Goal: Navigation & Orientation: Find specific page/section

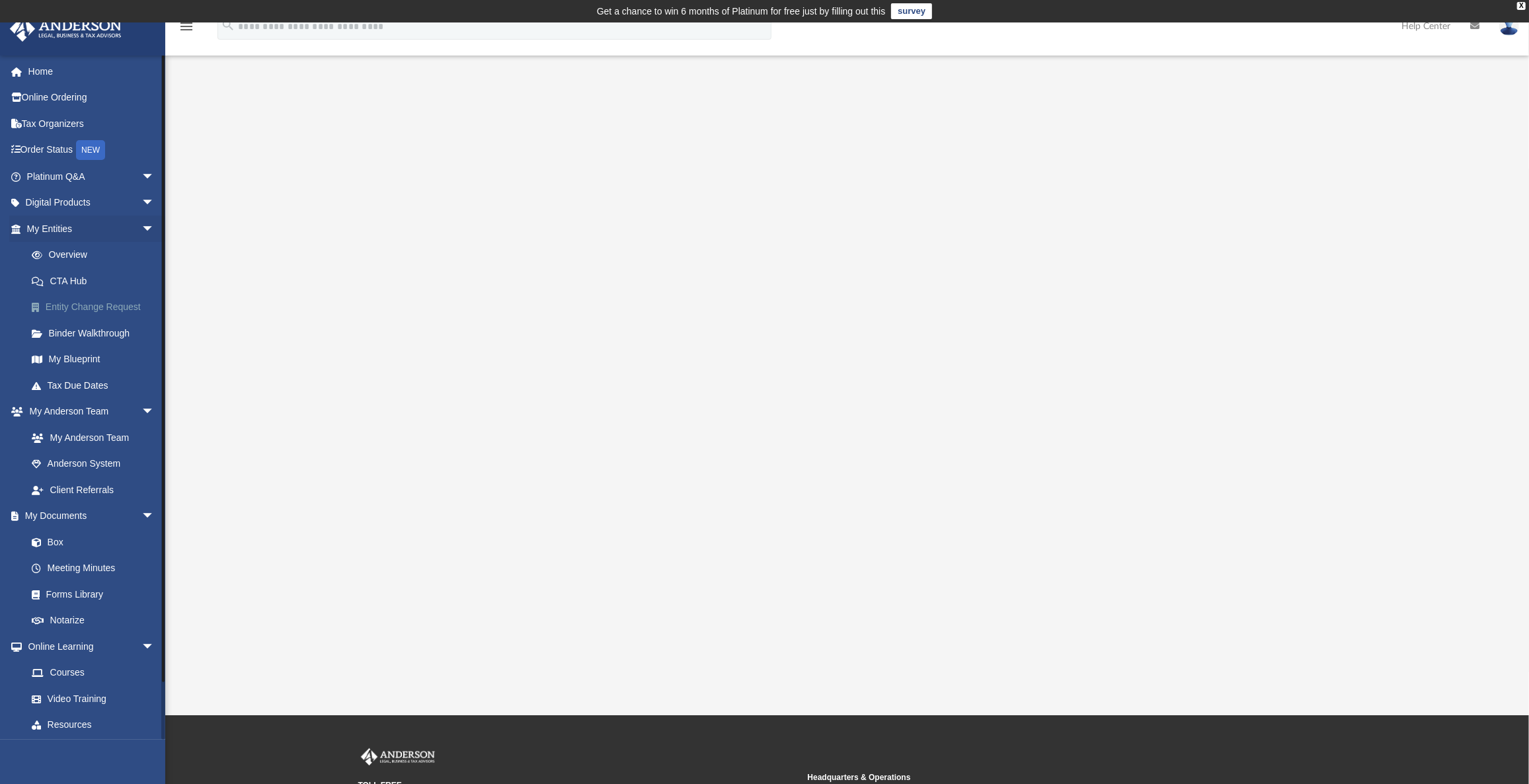
click at [66, 306] on link "Entity Change Request" at bounding box center [96, 307] width 156 height 26
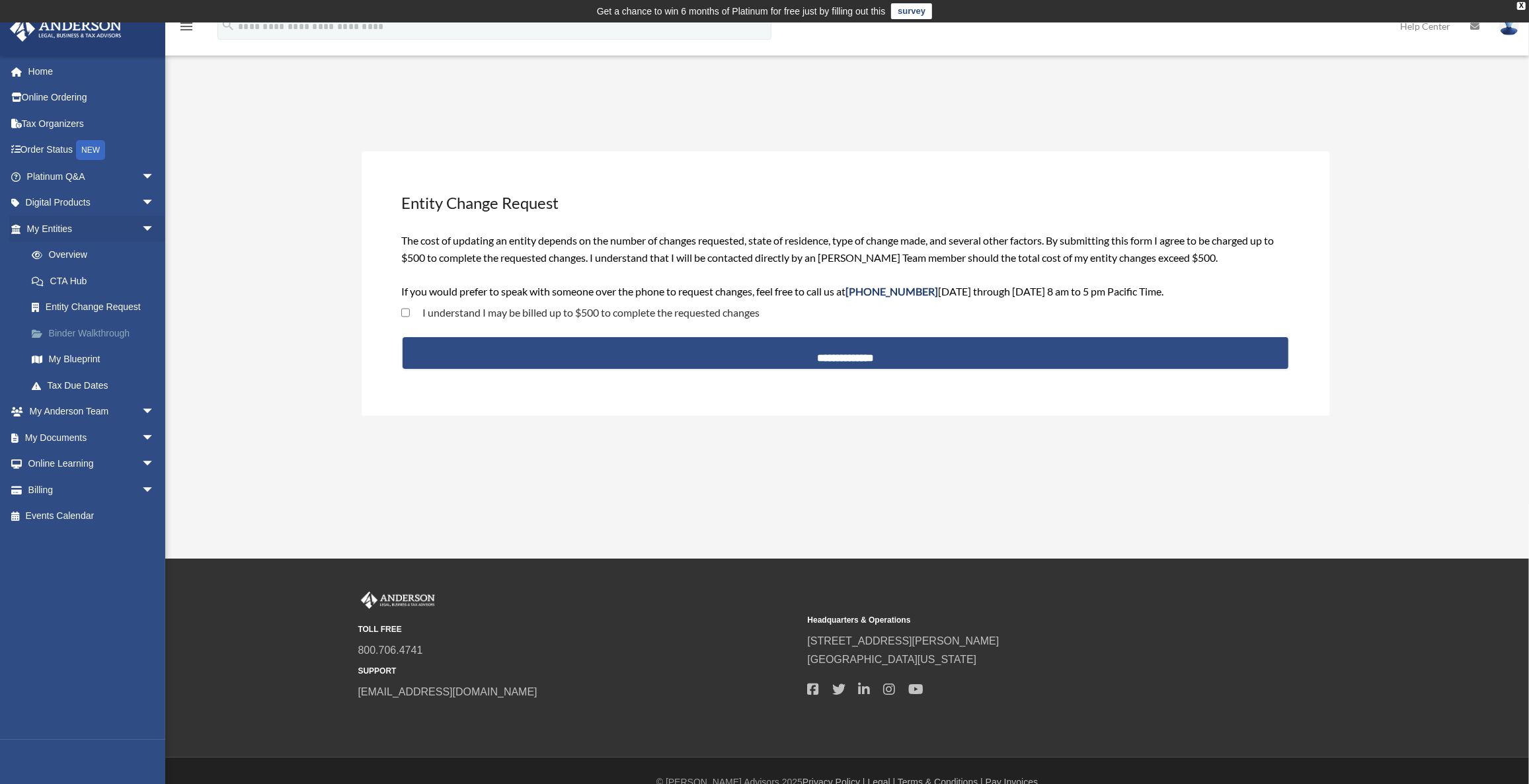
click at [71, 332] on link "Binder Walkthrough" at bounding box center [96, 332] width 156 height 26
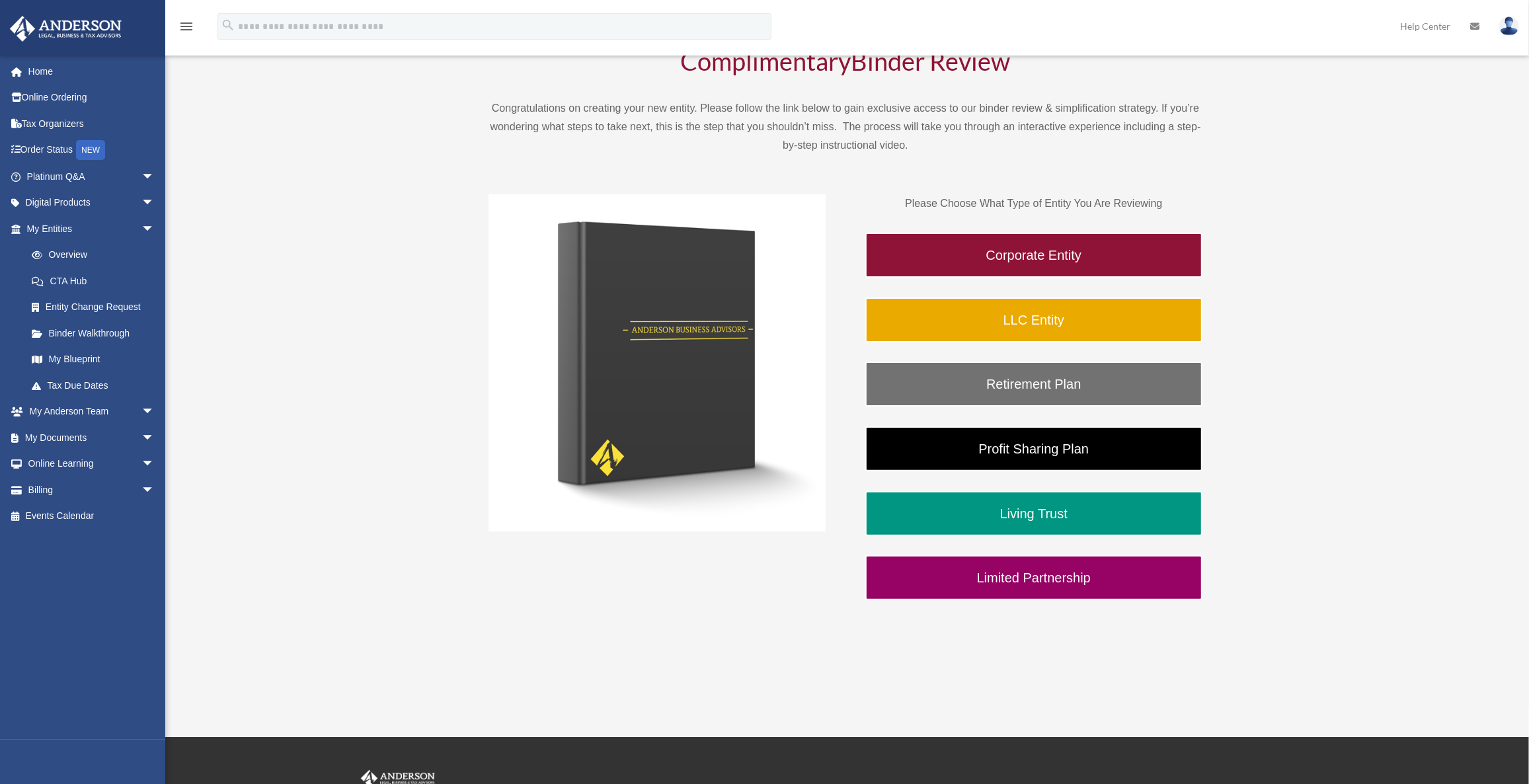
scroll to position [140, 0]
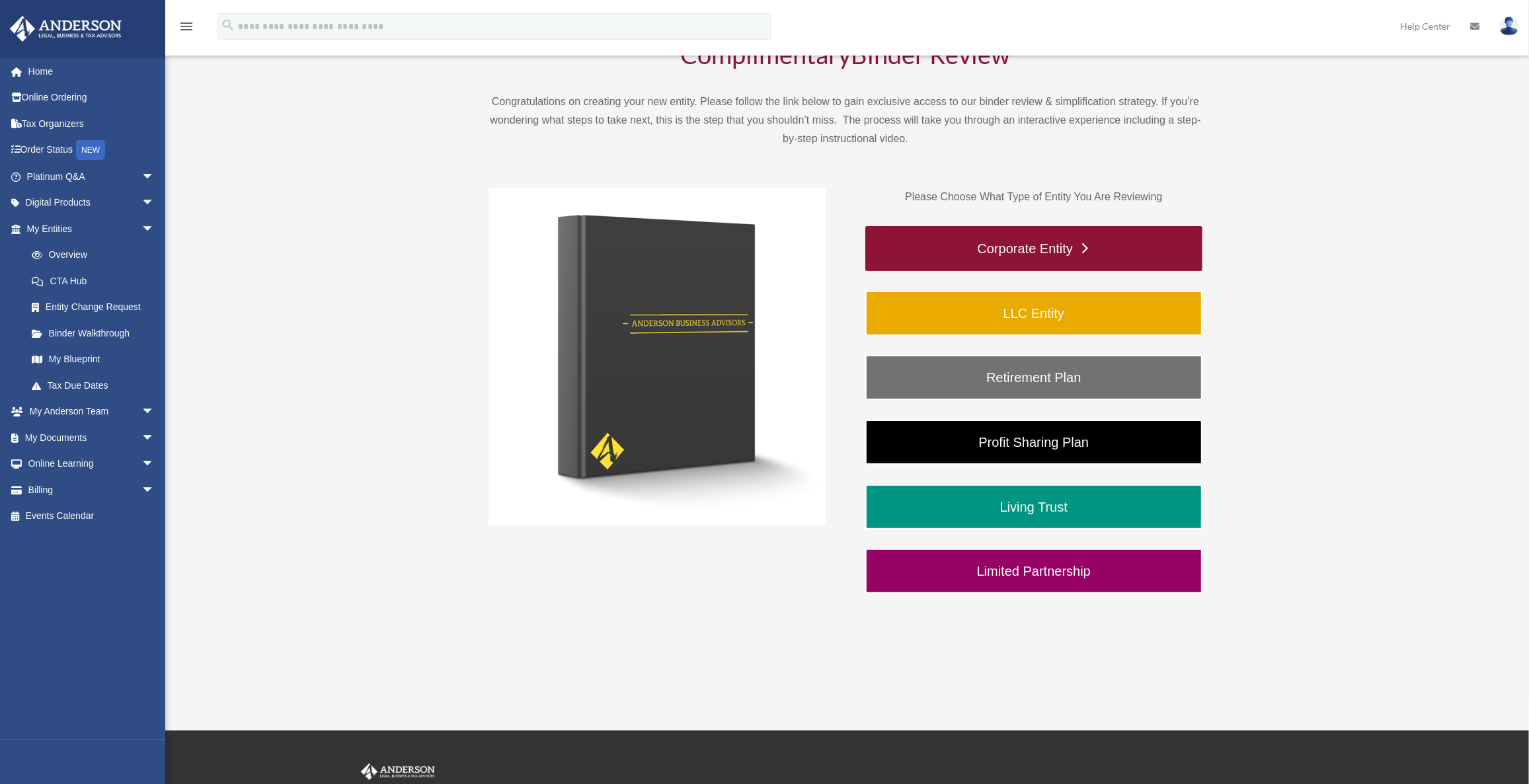
click at [948, 242] on link "Corporate Entity" at bounding box center [1034, 248] width 337 height 45
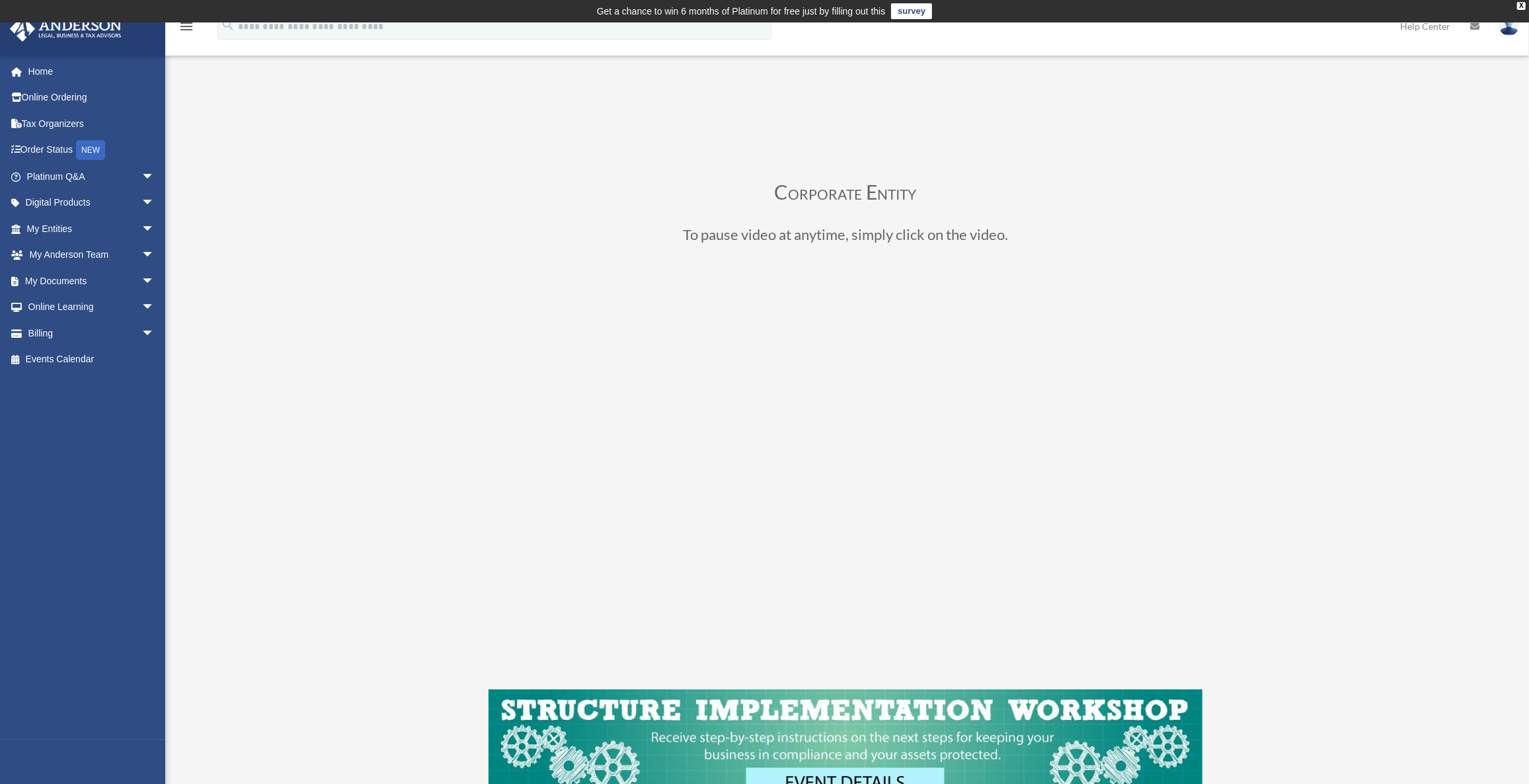
scroll to position [140, 0]
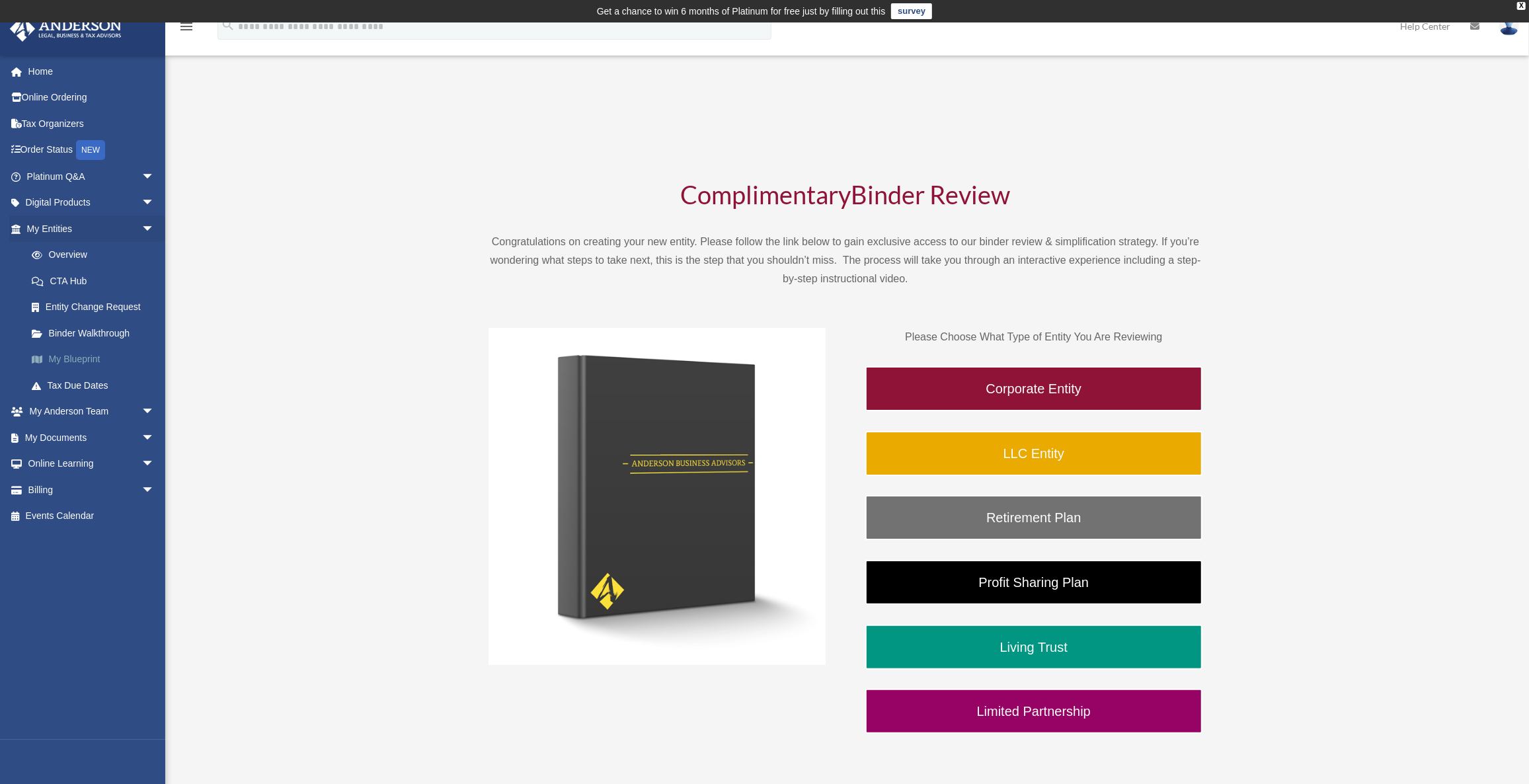
click at [59, 356] on link "My Blueprint" at bounding box center [96, 359] width 156 height 26
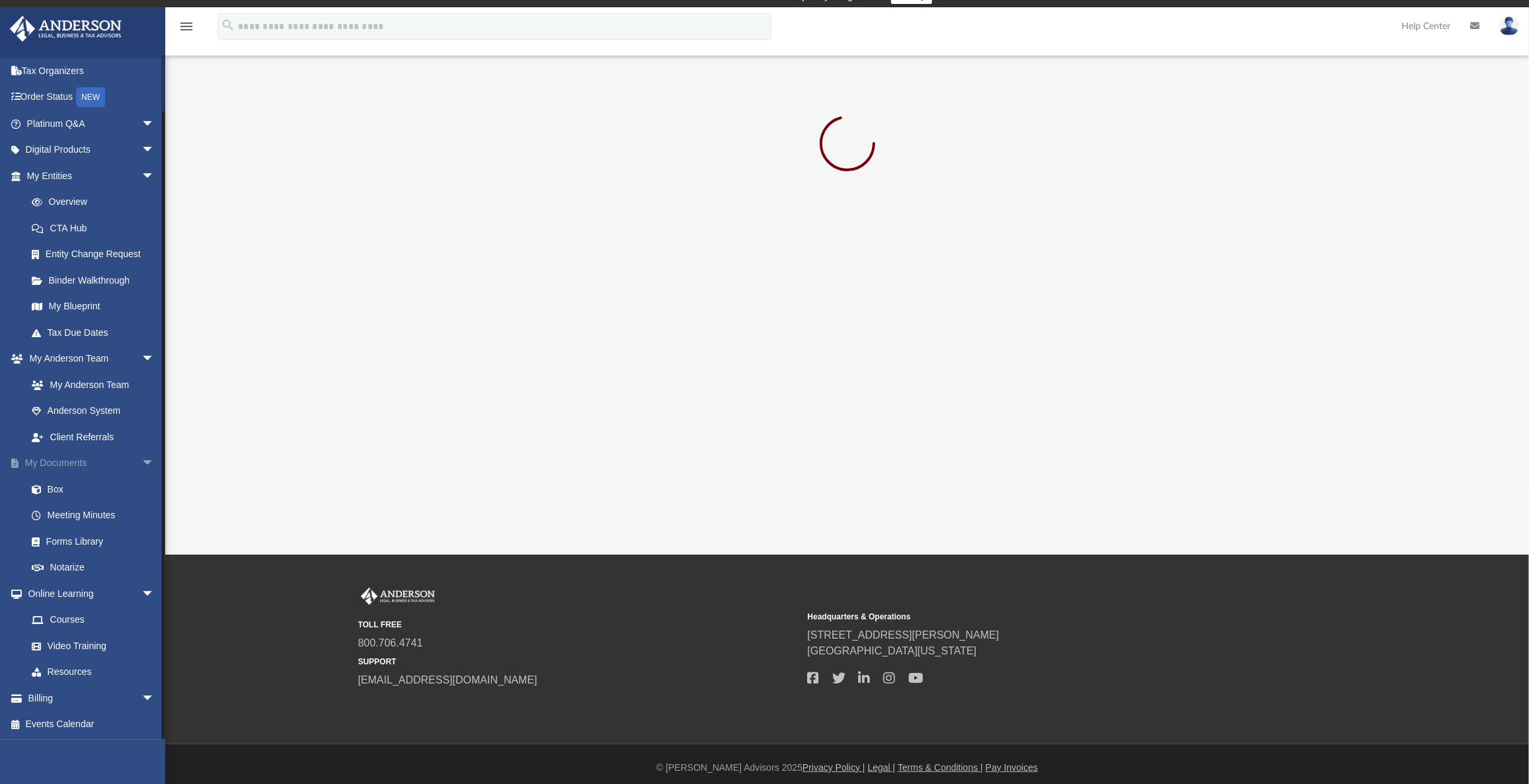
scroll to position [21, 0]
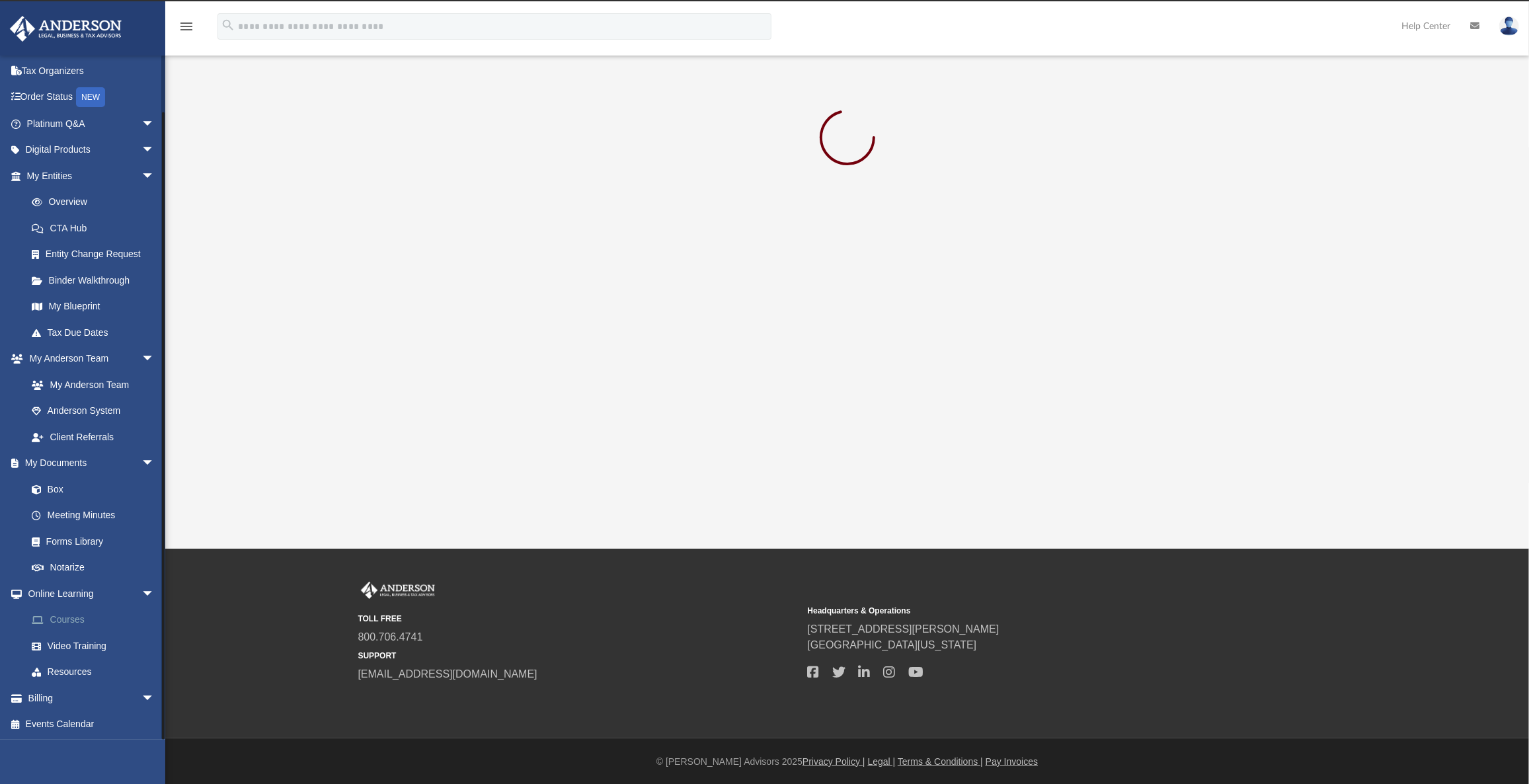
click at [68, 615] on link "Courses" at bounding box center [96, 619] width 156 height 26
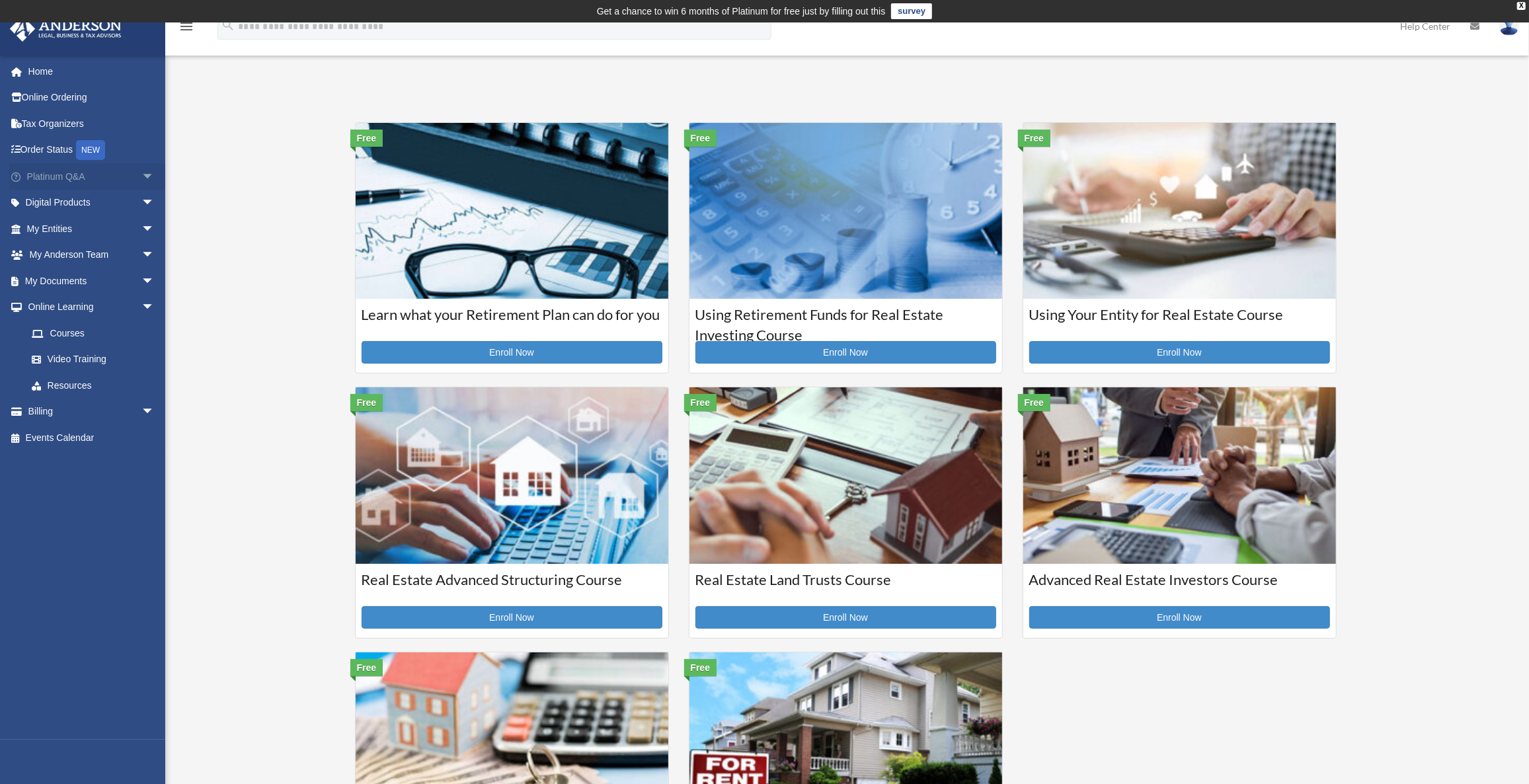
click at [141, 176] on span "arrow_drop_down" at bounding box center [154, 176] width 26 height 27
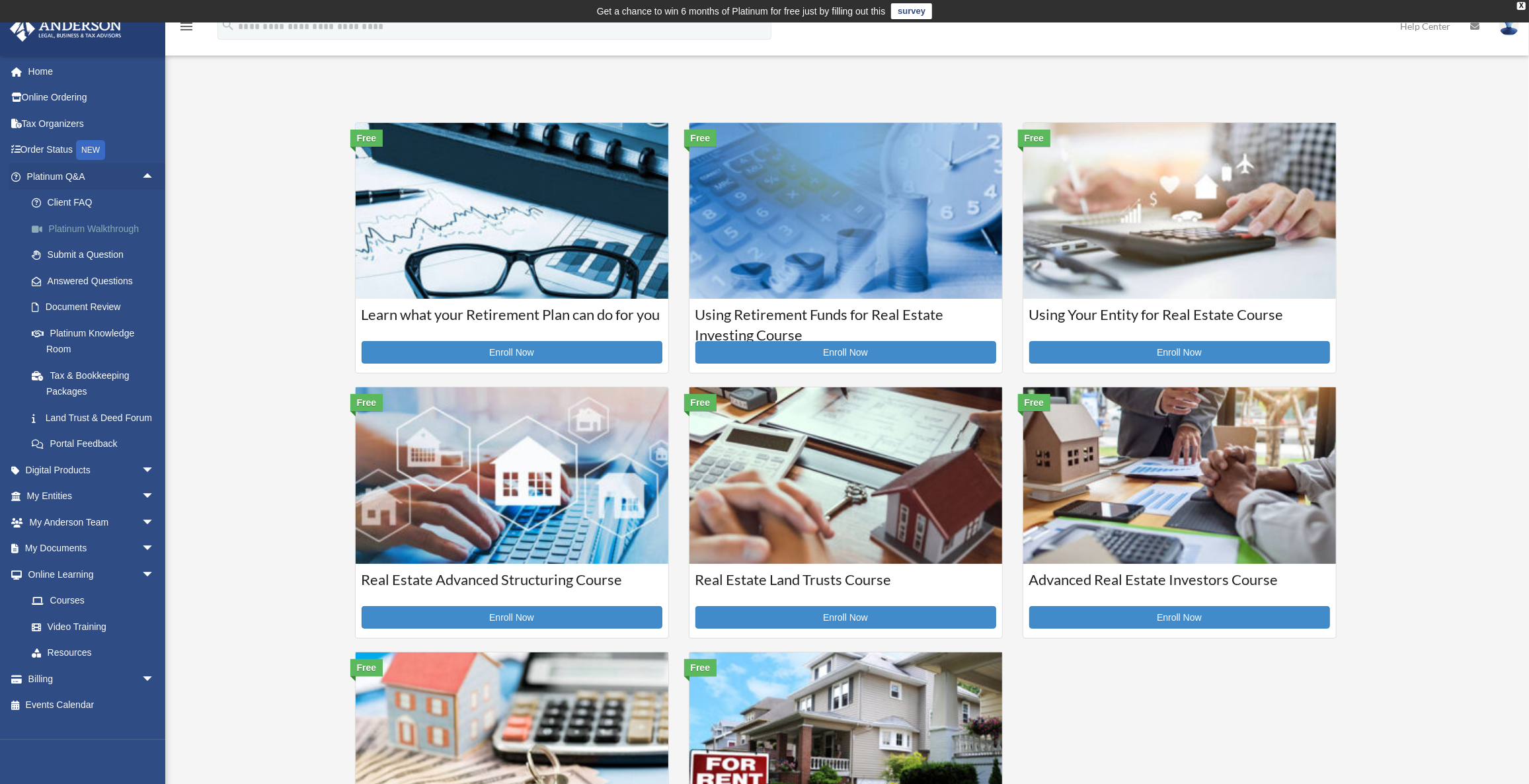
click at [68, 229] on link "Platinum Walkthrough" at bounding box center [96, 228] width 156 height 26
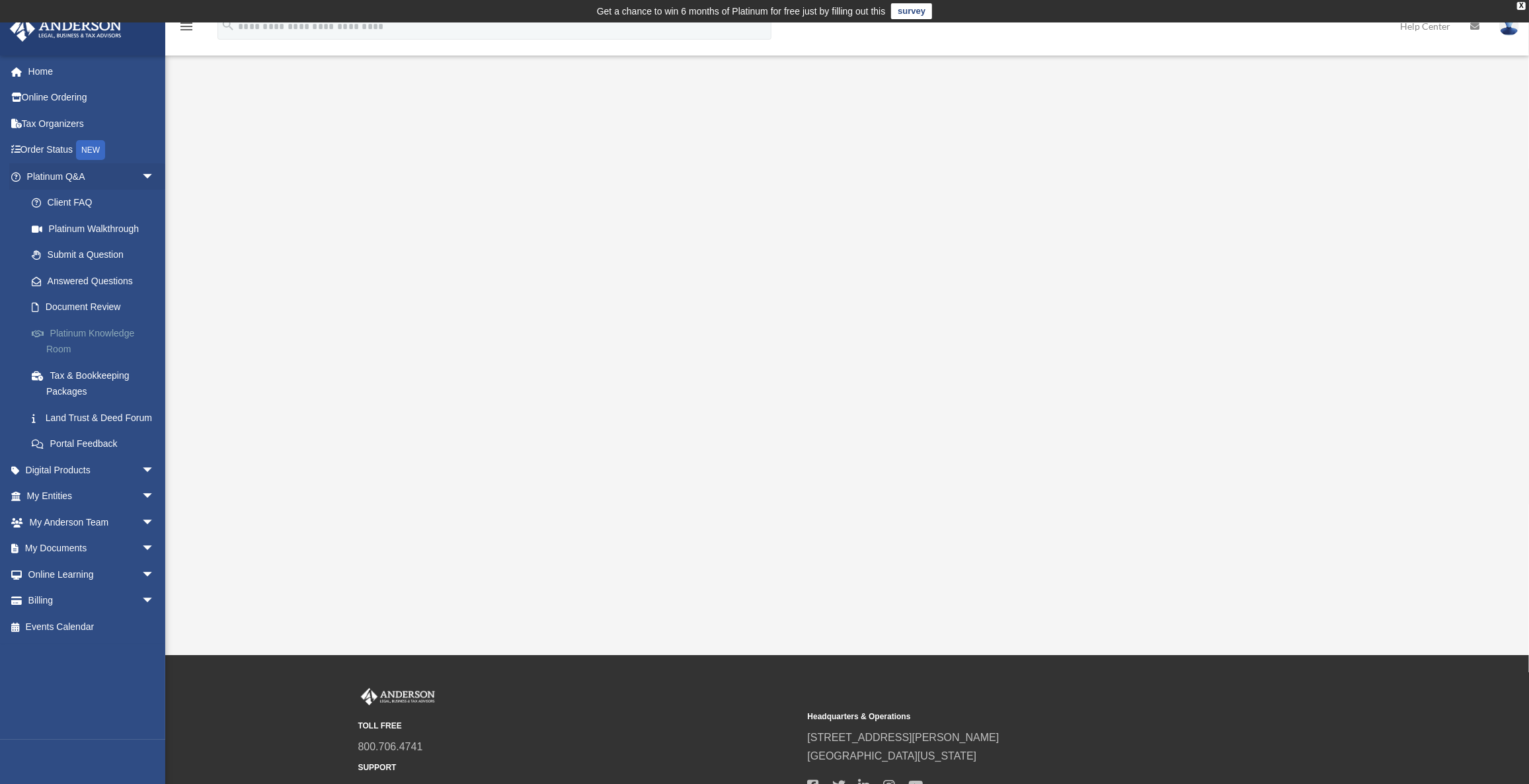
click at [80, 329] on link "Platinum Knowledge Room" at bounding box center [96, 340] width 156 height 42
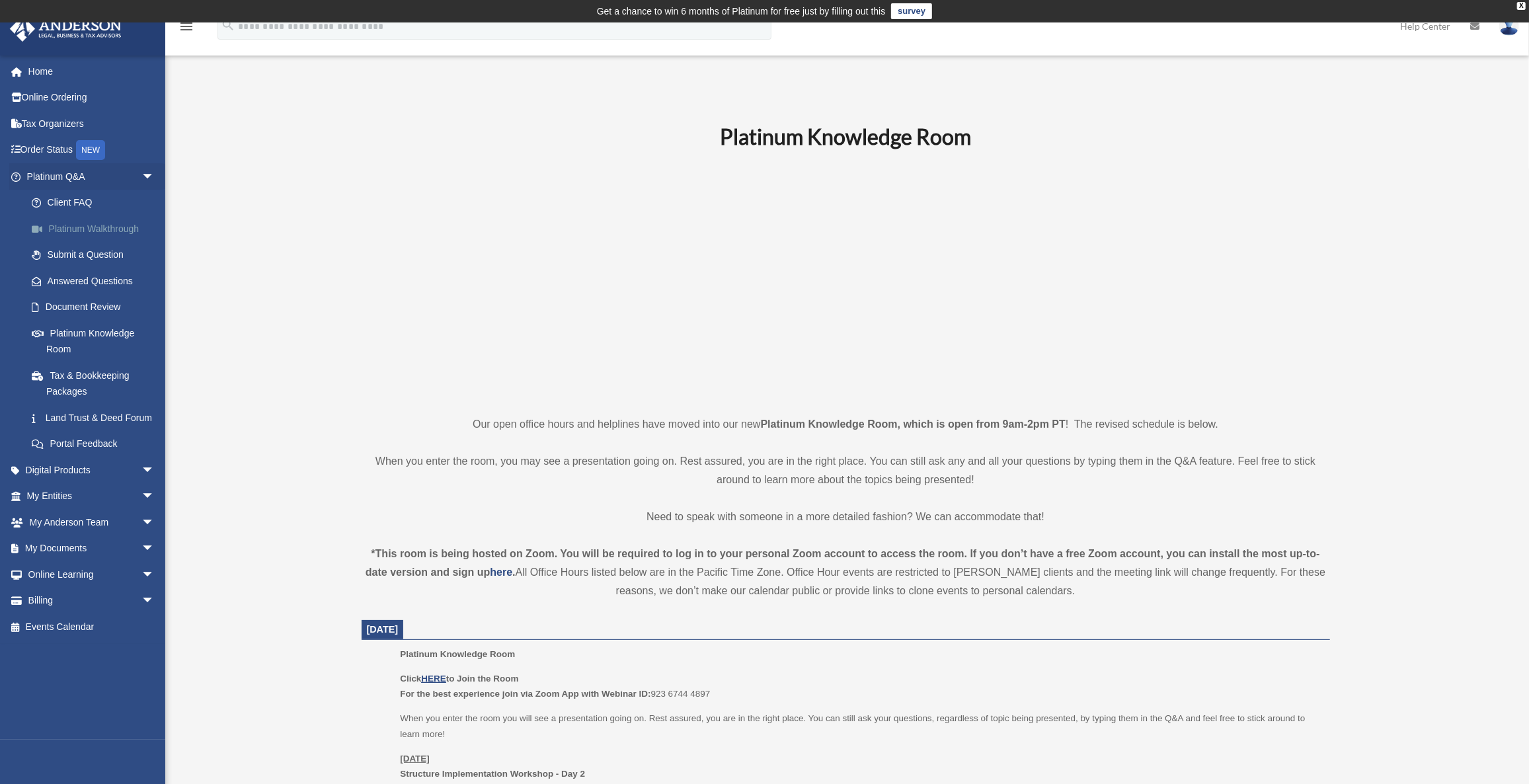
click at [79, 227] on link "Platinum Walkthrough" at bounding box center [96, 228] width 156 height 26
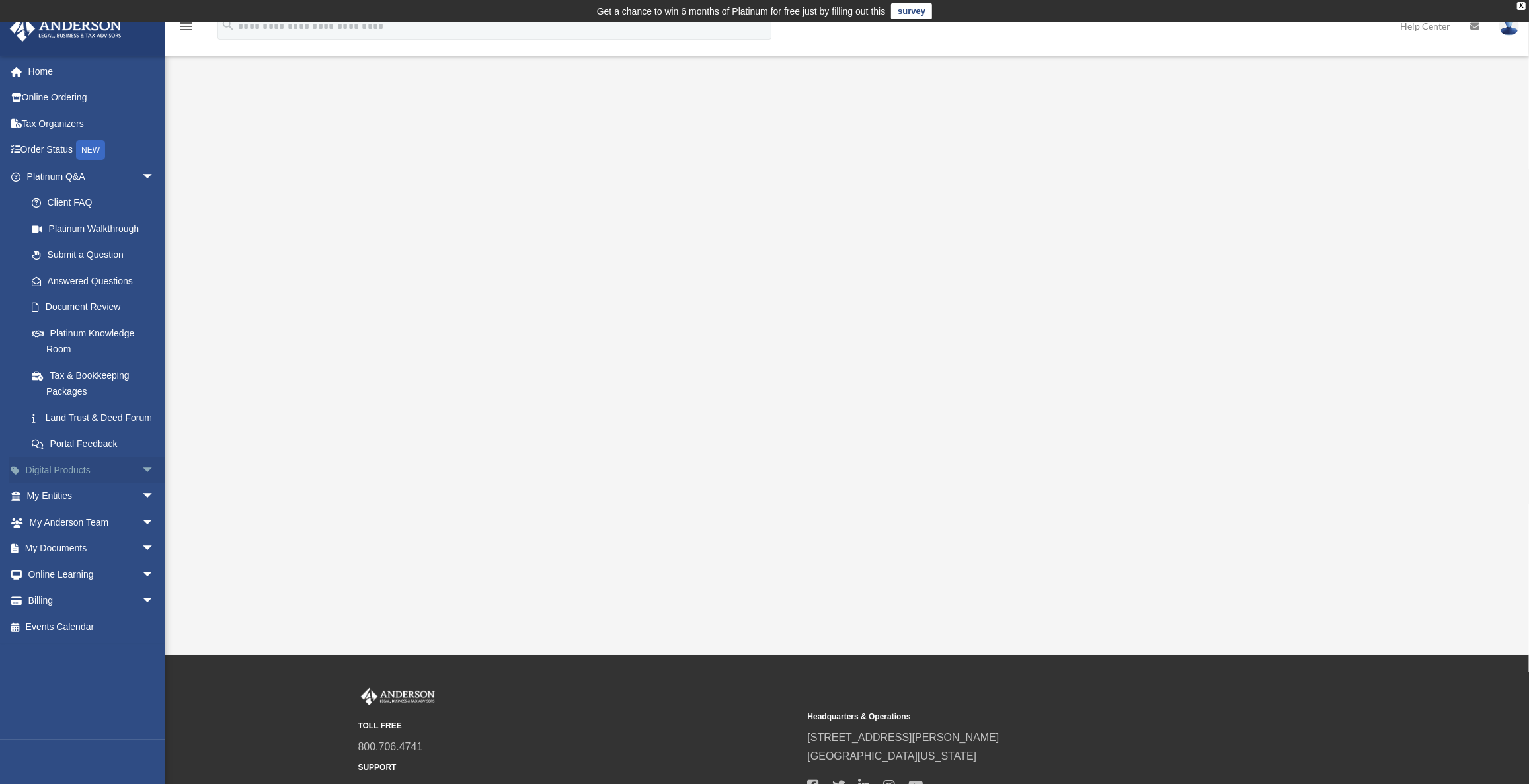
click at [91, 474] on link "Digital Products arrow_drop_down" at bounding box center [92, 469] width 166 height 26
click at [86, 483] on link "Digital Products arrow_drop_down" at bounding box center [92, 469] width 166 height 26
click at [143, 483] on span "arrow_drop_down" at bounding box center [154, 470] width 26 height 27
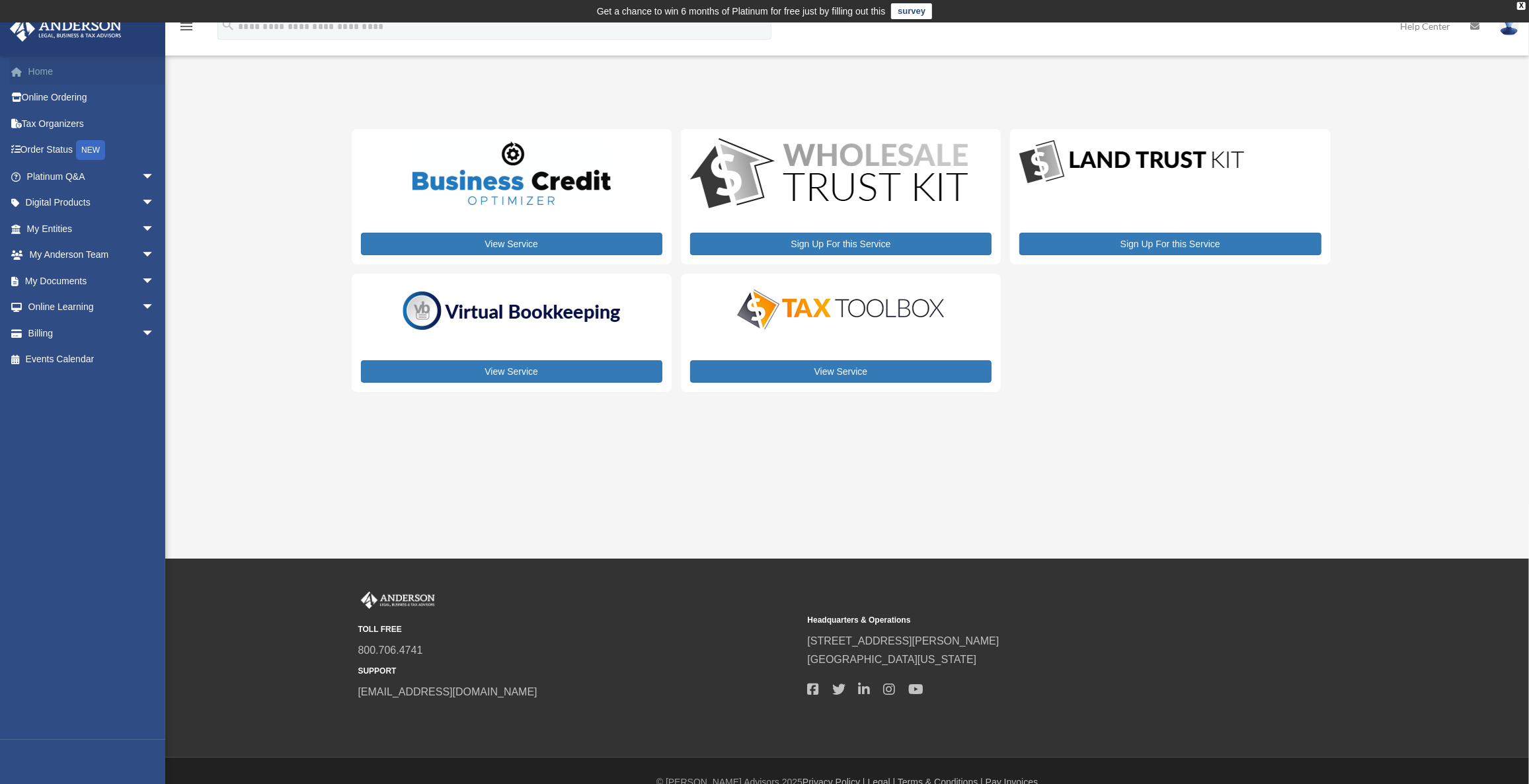
click at [39, 66] on link "Home" at bounding box center [92, 71] width 166 height 26
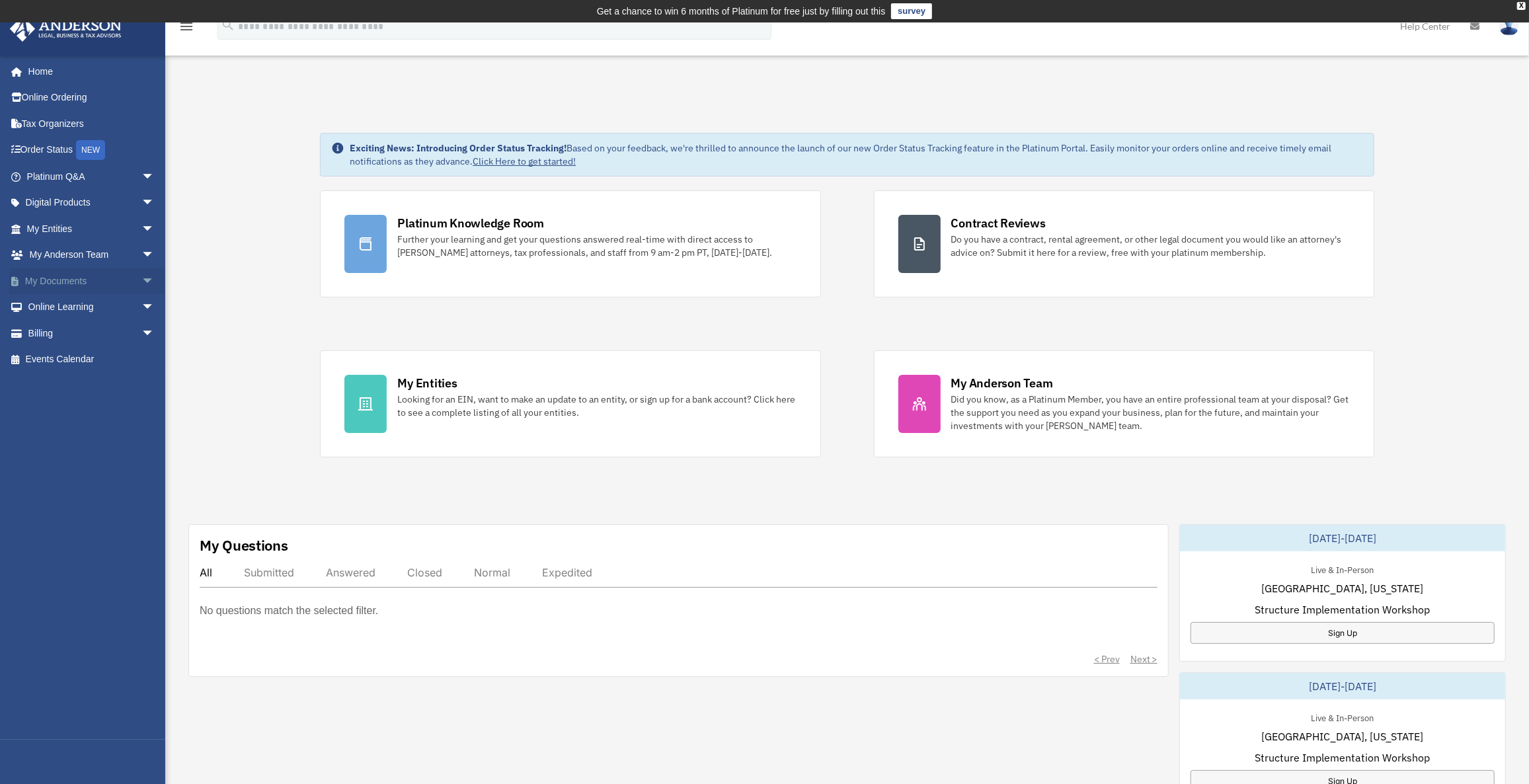
click at [141, 275] on span "arrow_drop_down" at bounding box center [154, 281] width 26 height 27
click at [123, 414] on link "Online Learning arrow_drop_down" at bounding box center [92, 411] width 166 height 26
click at [141, 409] on span "arrow_drop_down" at bounding box center [154, 412] width 26 height 27
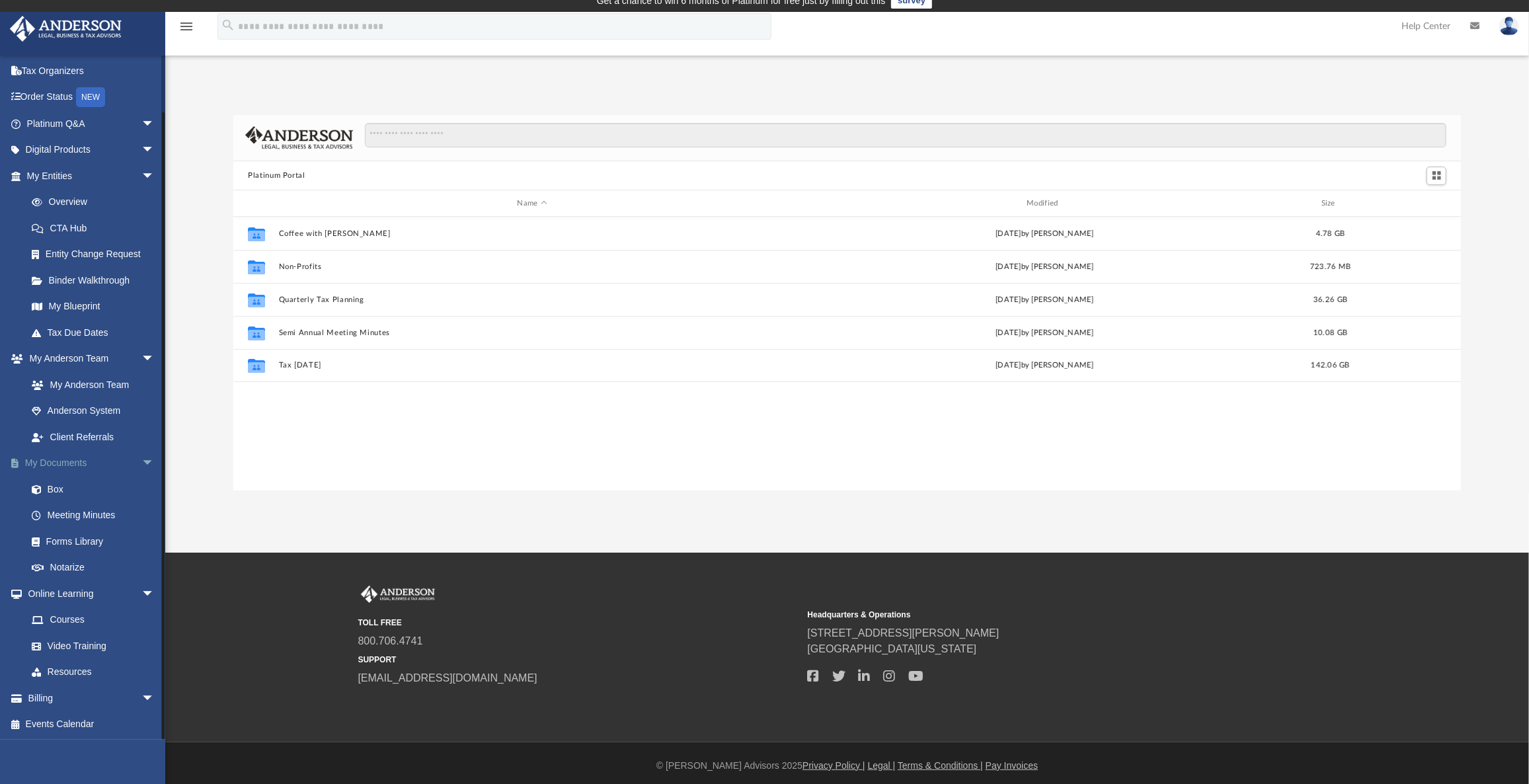
scroll to position [15, 0]
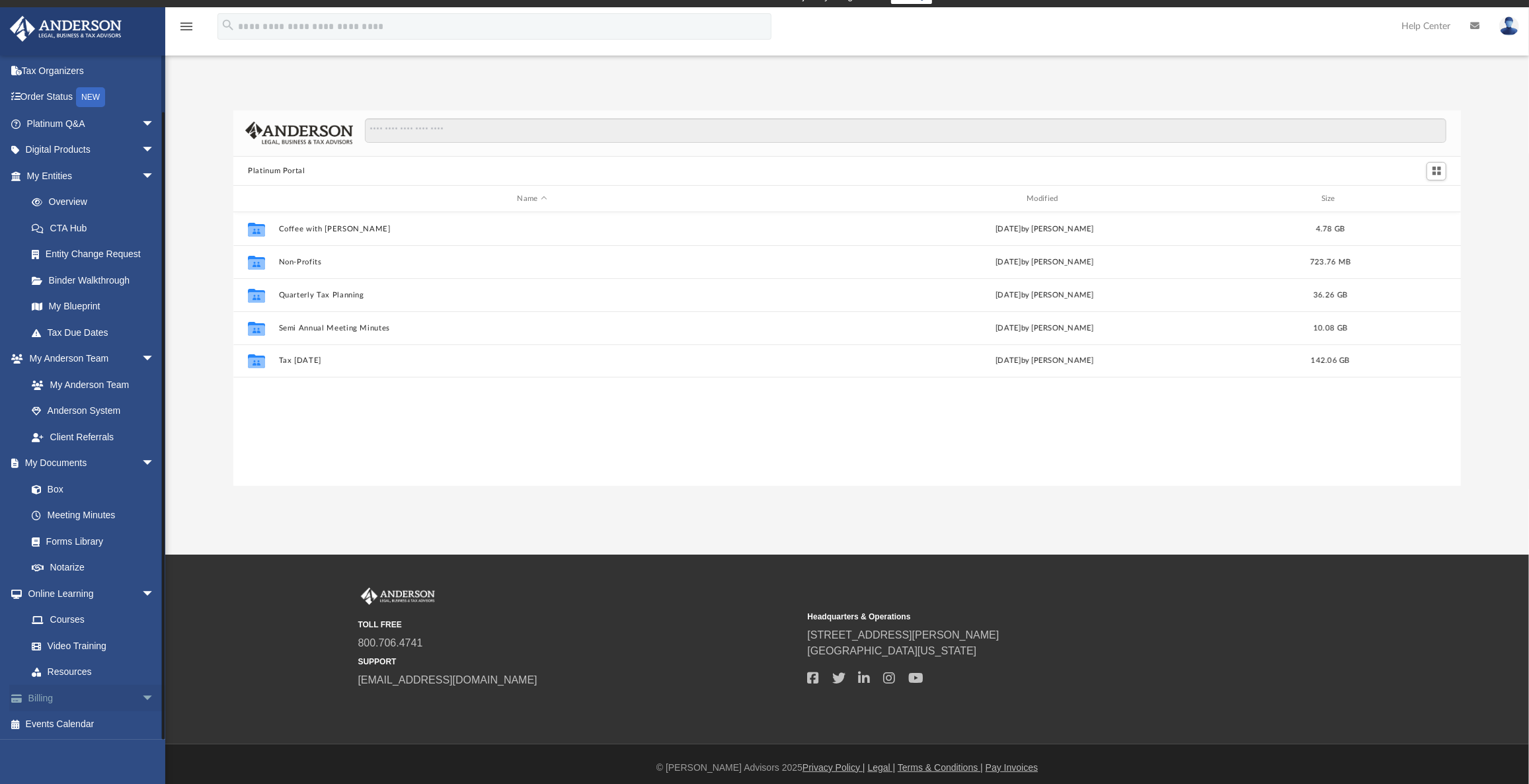
click at [141, 693] on span "arrow_drop_down" at bounding box center [154, 698] width 26 height 27
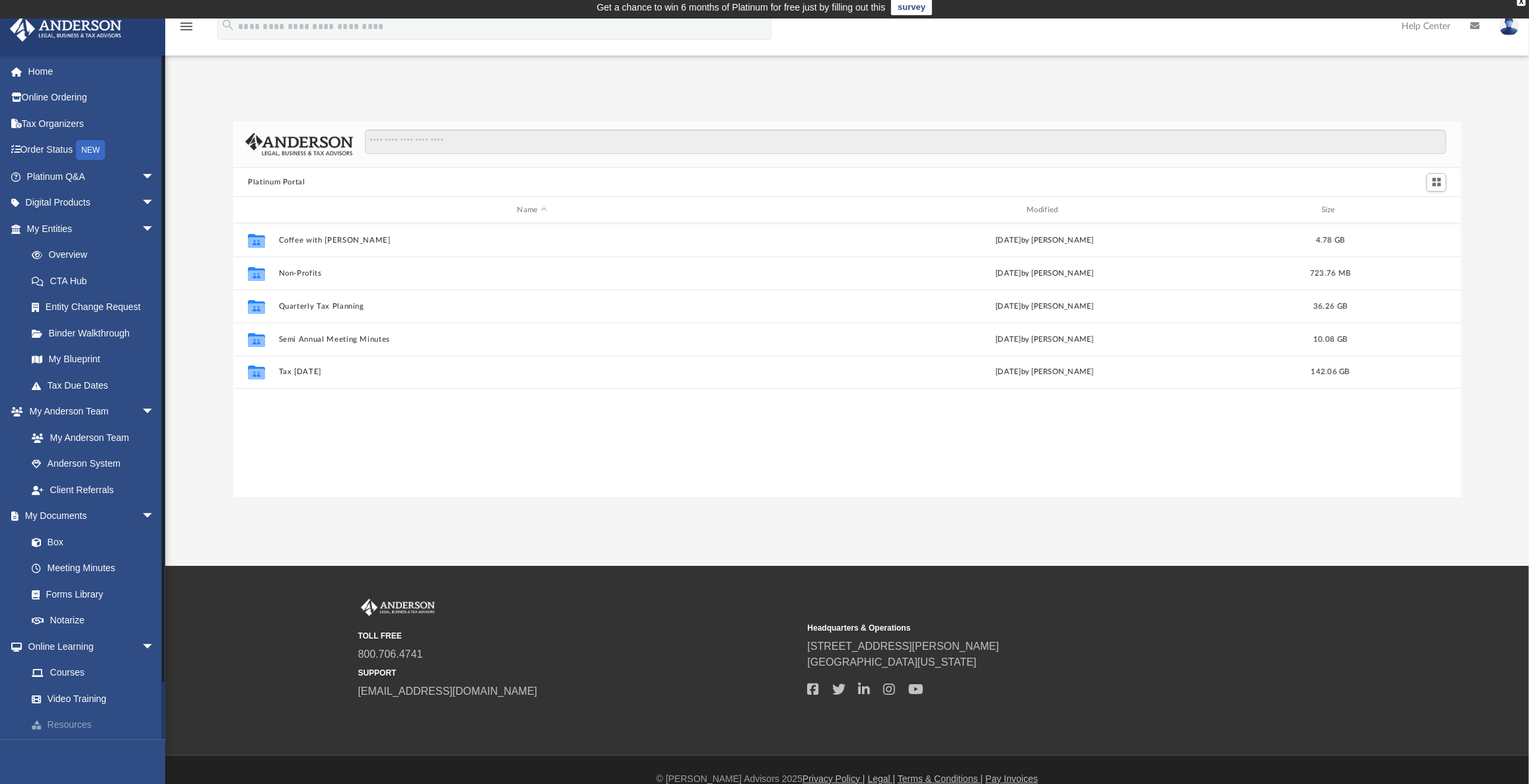
scroll to position [0, 0]
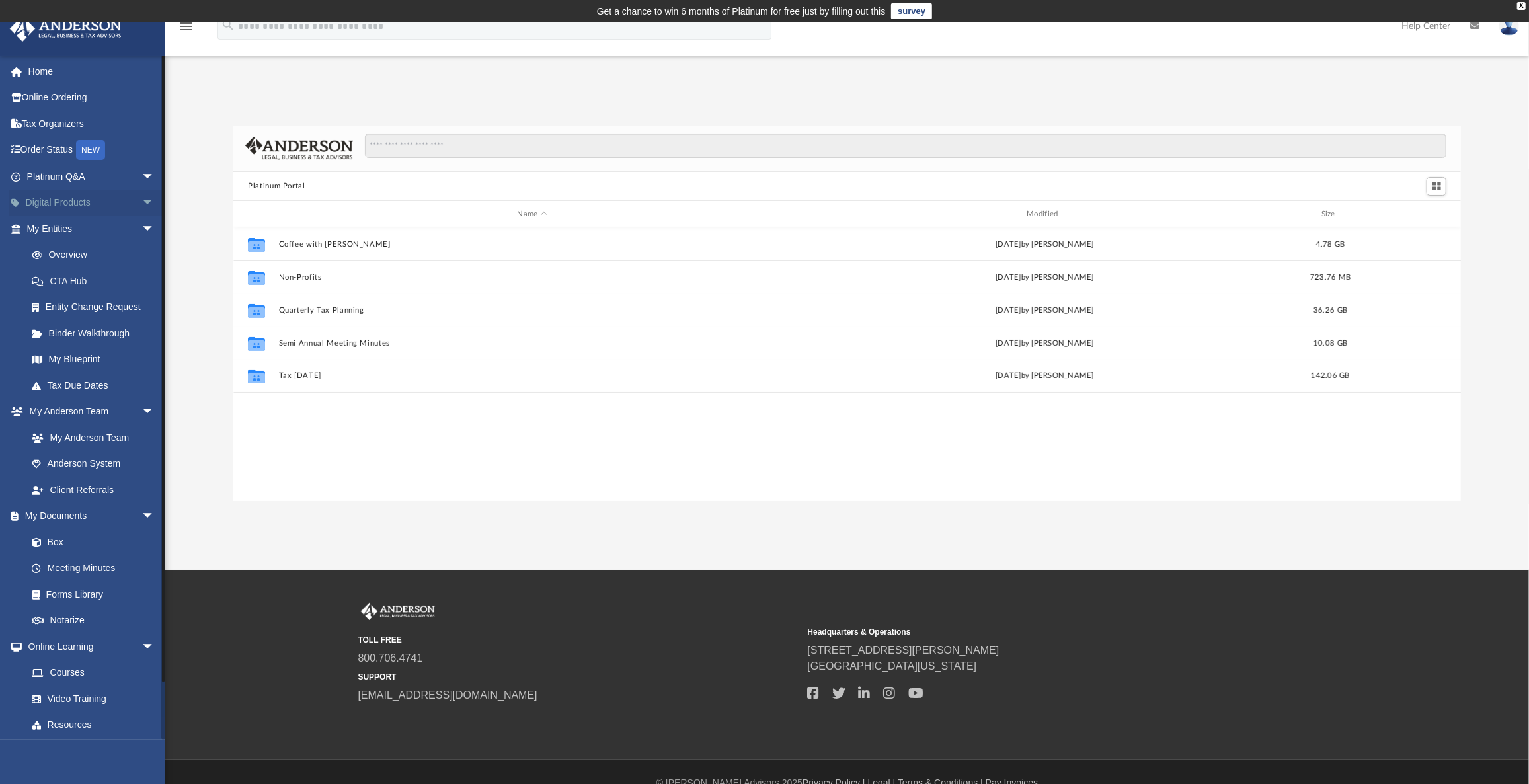
click at [141, 197] on span "arrow_drop_down" at bounding box center [154, 203] width 26 height 27
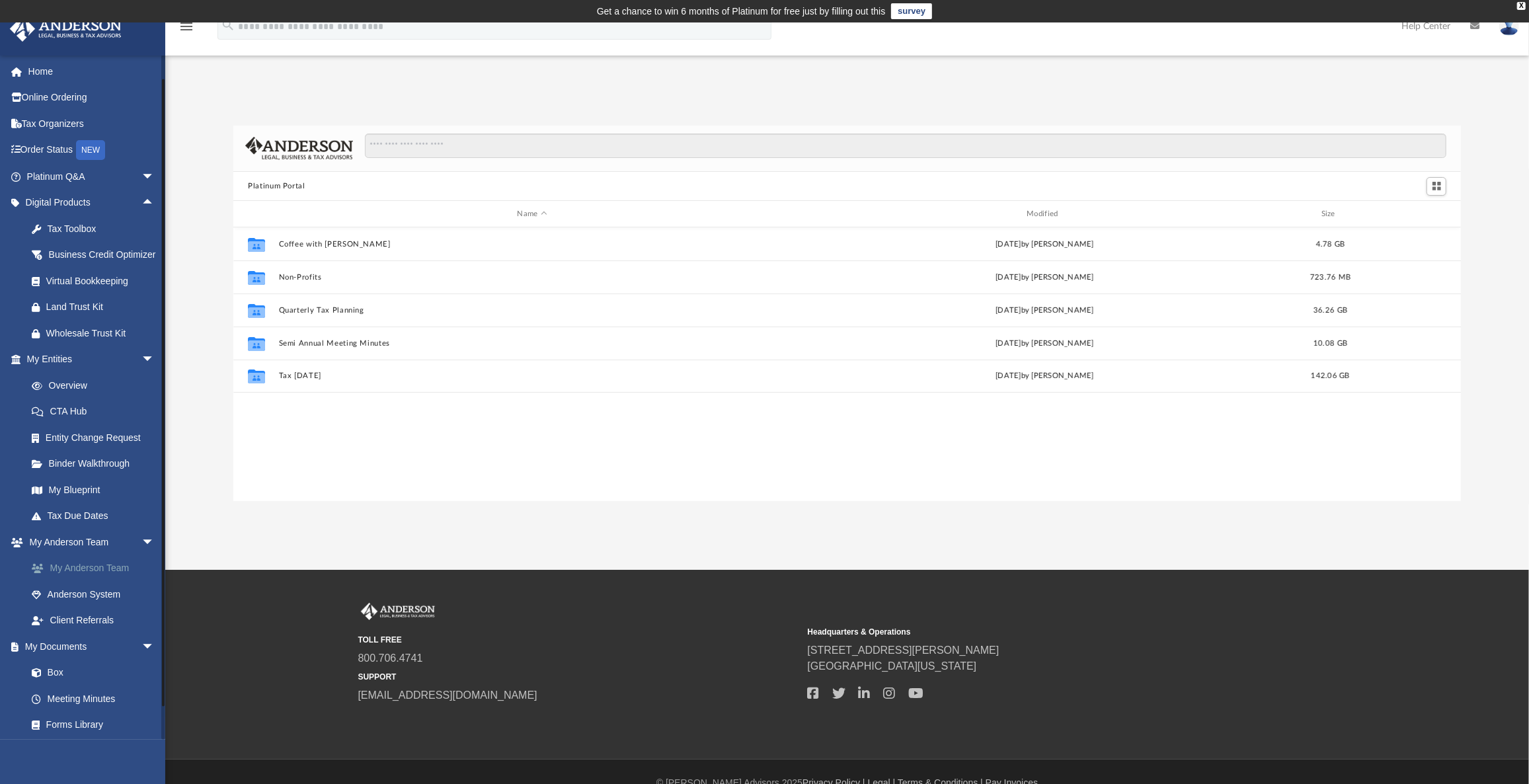
scroll to position [140, 0]
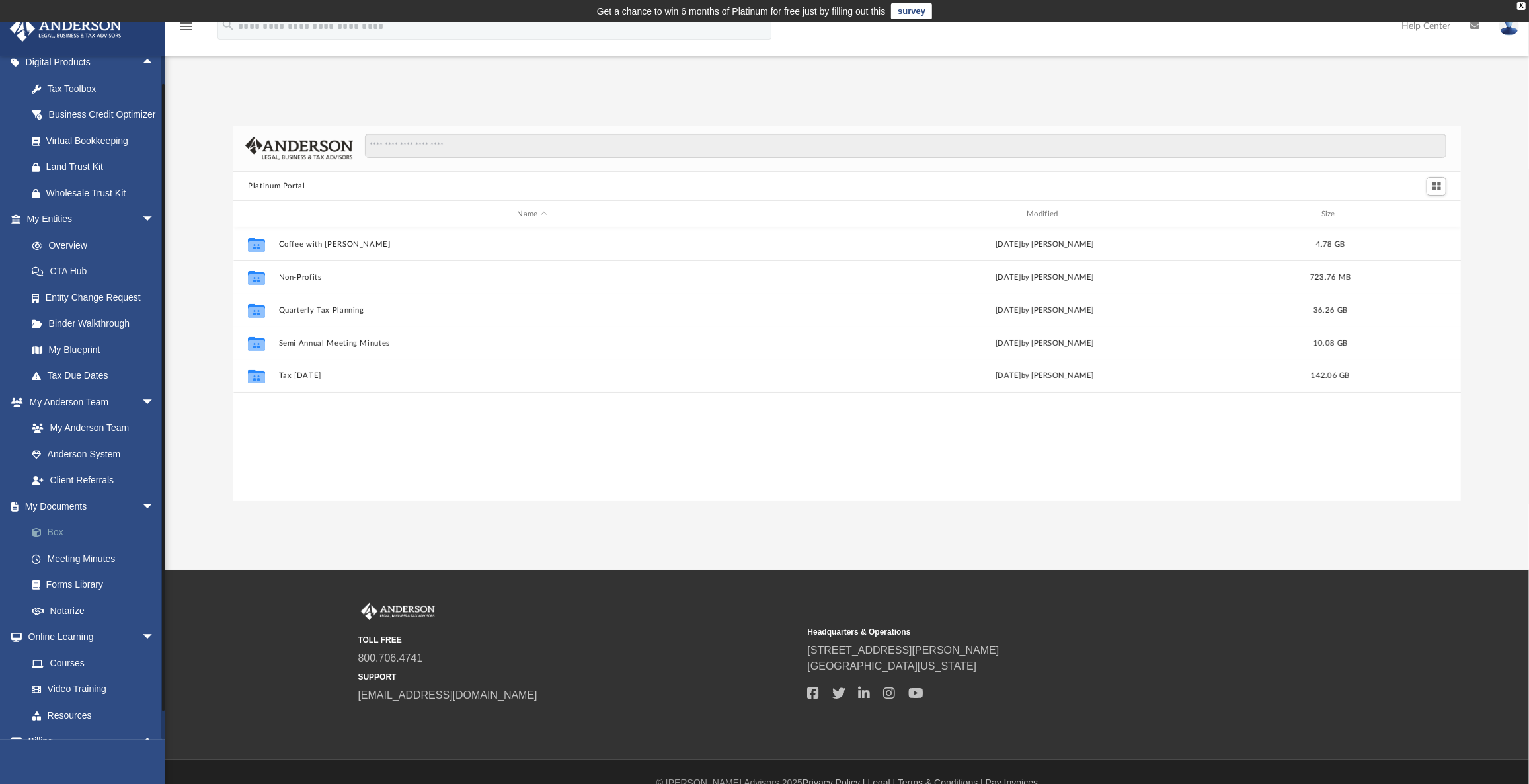
click at [73, 545] on link "Box" at bounding box center [96, 532] width 156 height 26
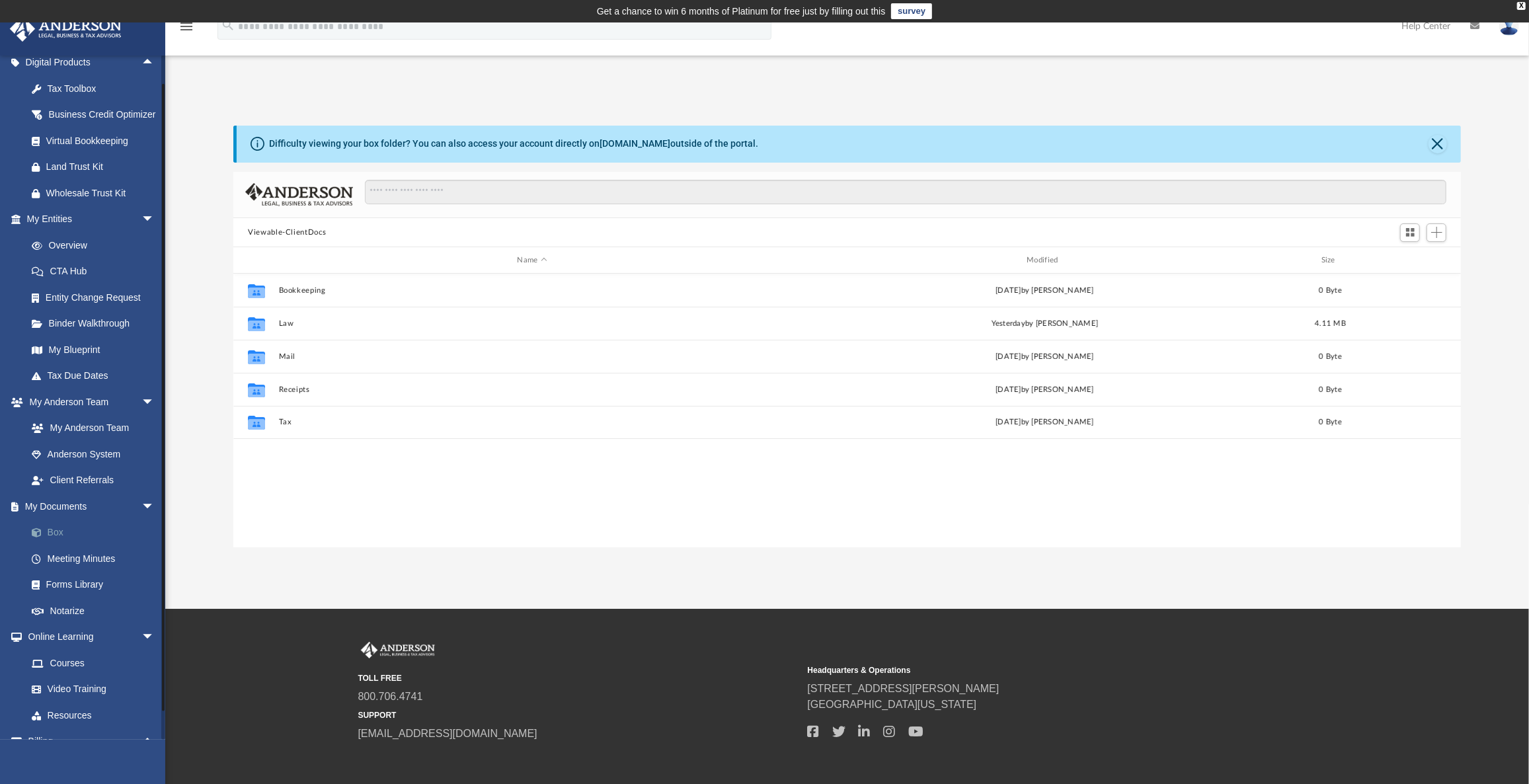
scroll to position [291, 1218]
